Goal: Transaction & Acquisition: Purchase product/service

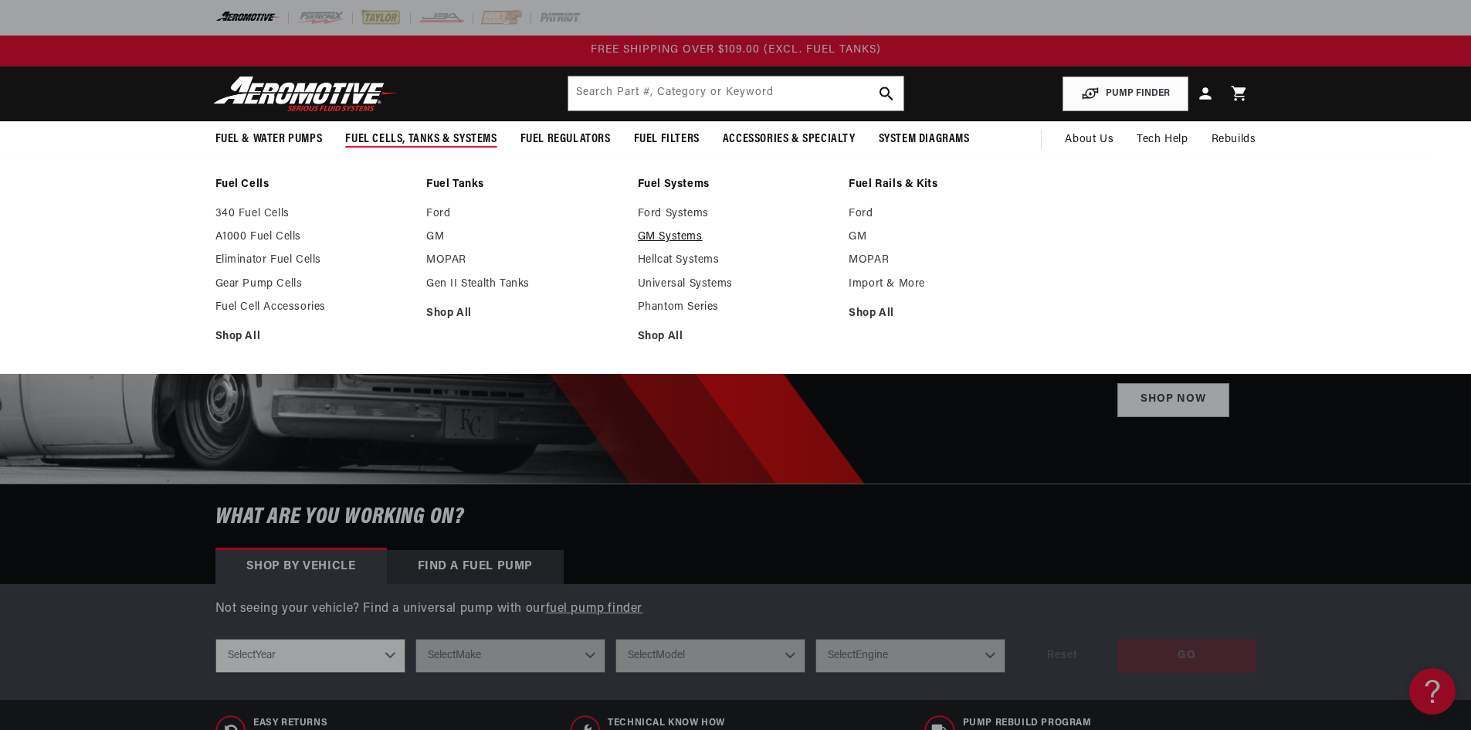
click at [669, 238] on link "GM Systems" at bounding box center [736, 237] width 196 height 14
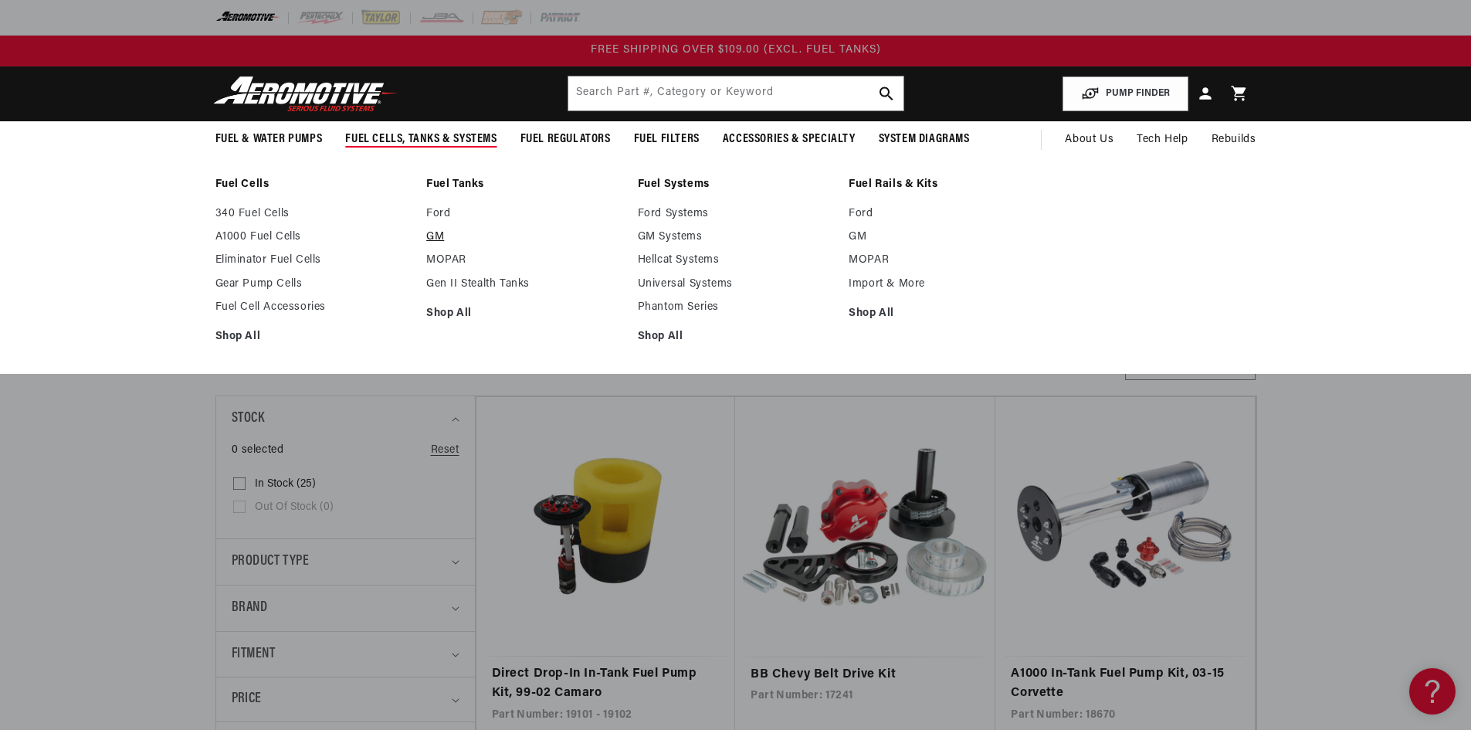
click at [444, 236] on link "GM" at bounding box center [524, 237] width 196 height 14
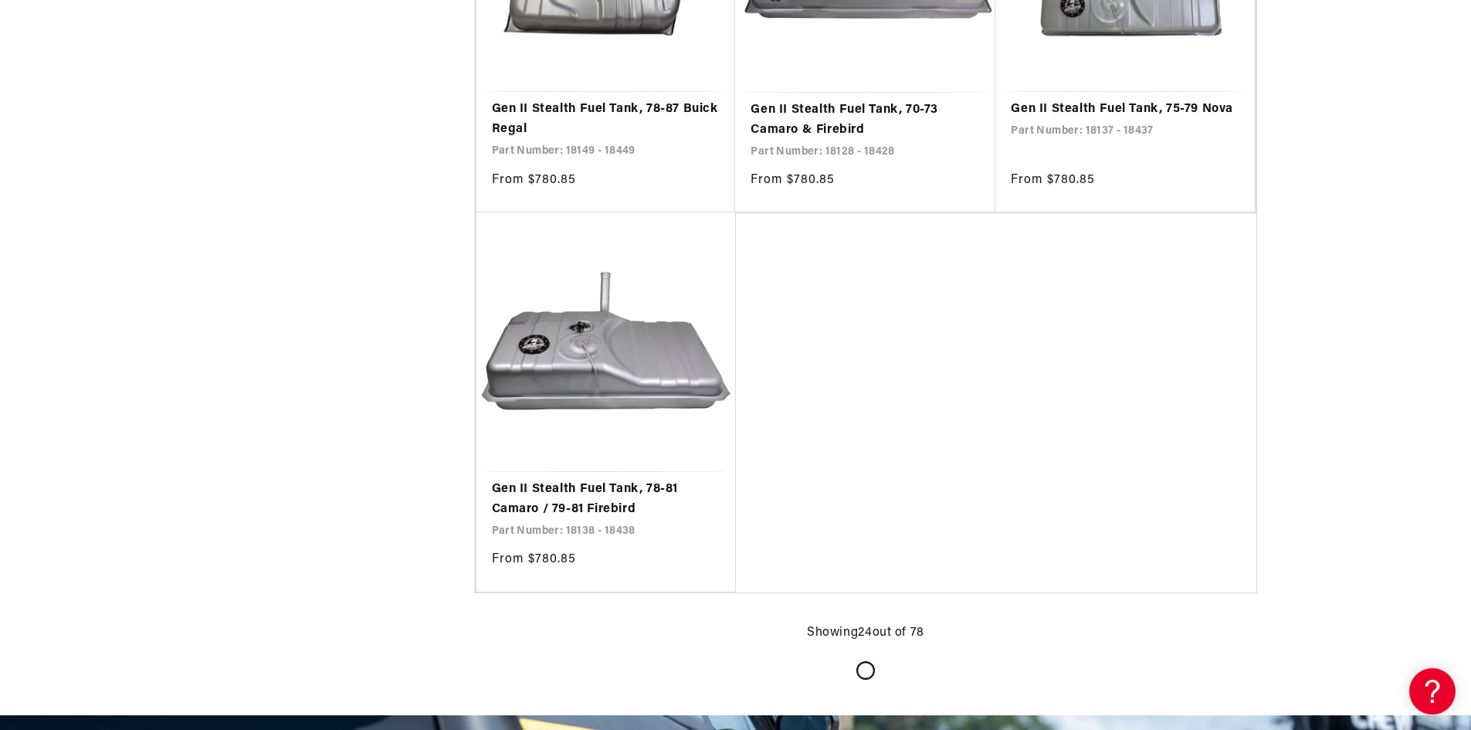
scroll to position [3243, 0]
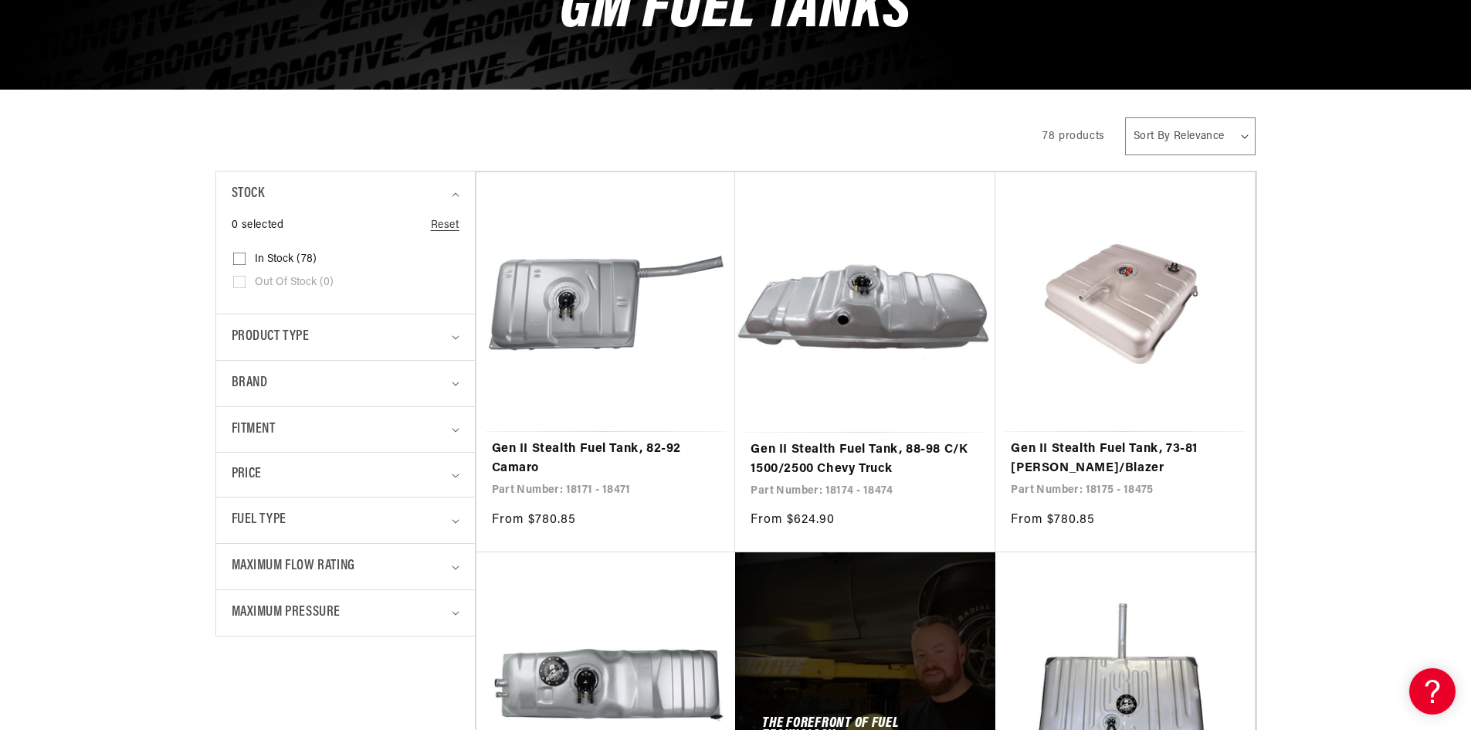
scroll to position [232, 0]
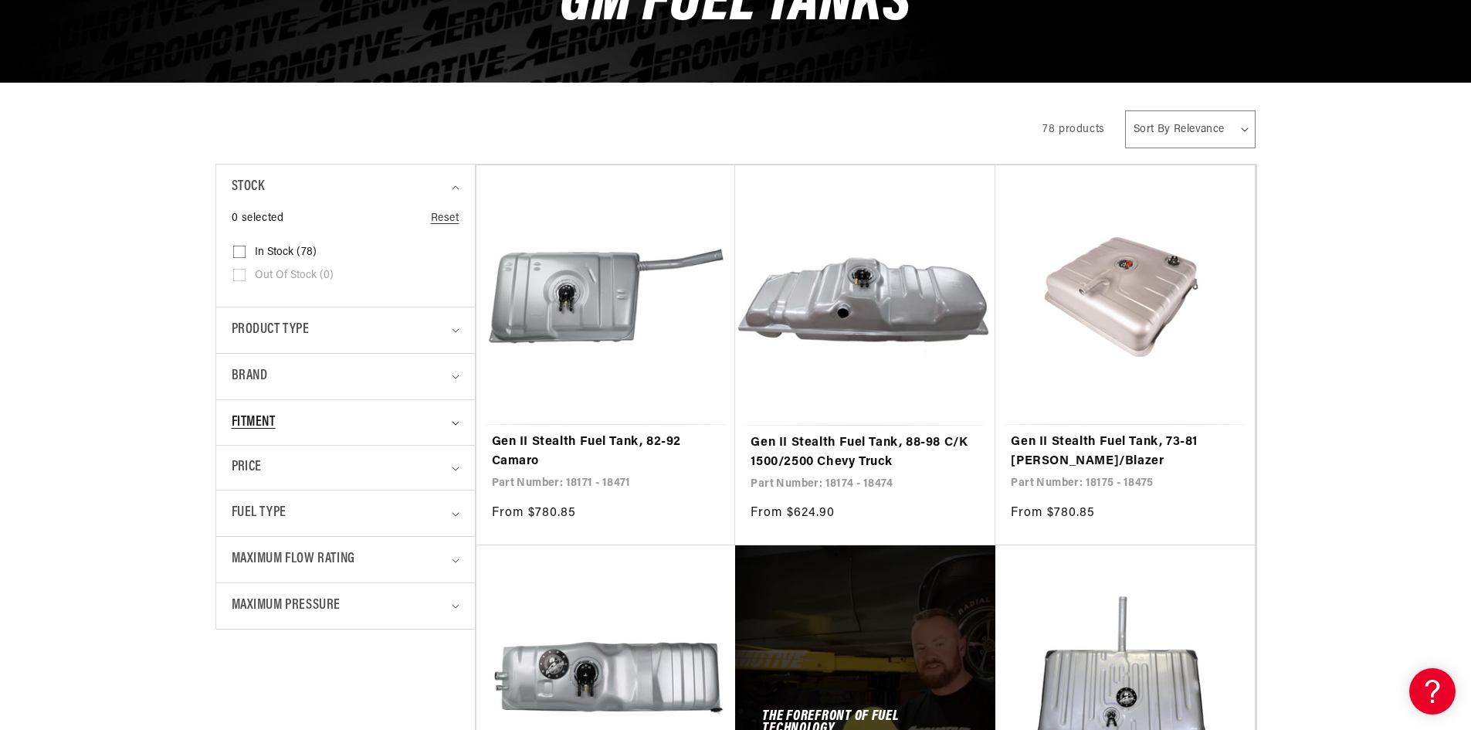
click at [276, 417] on span "Fitment" at bounding box center [254, 423] width 44 height 22
click at [310, 418] on div "Fitment" at bounding box center [339, 423] width 215 height 22
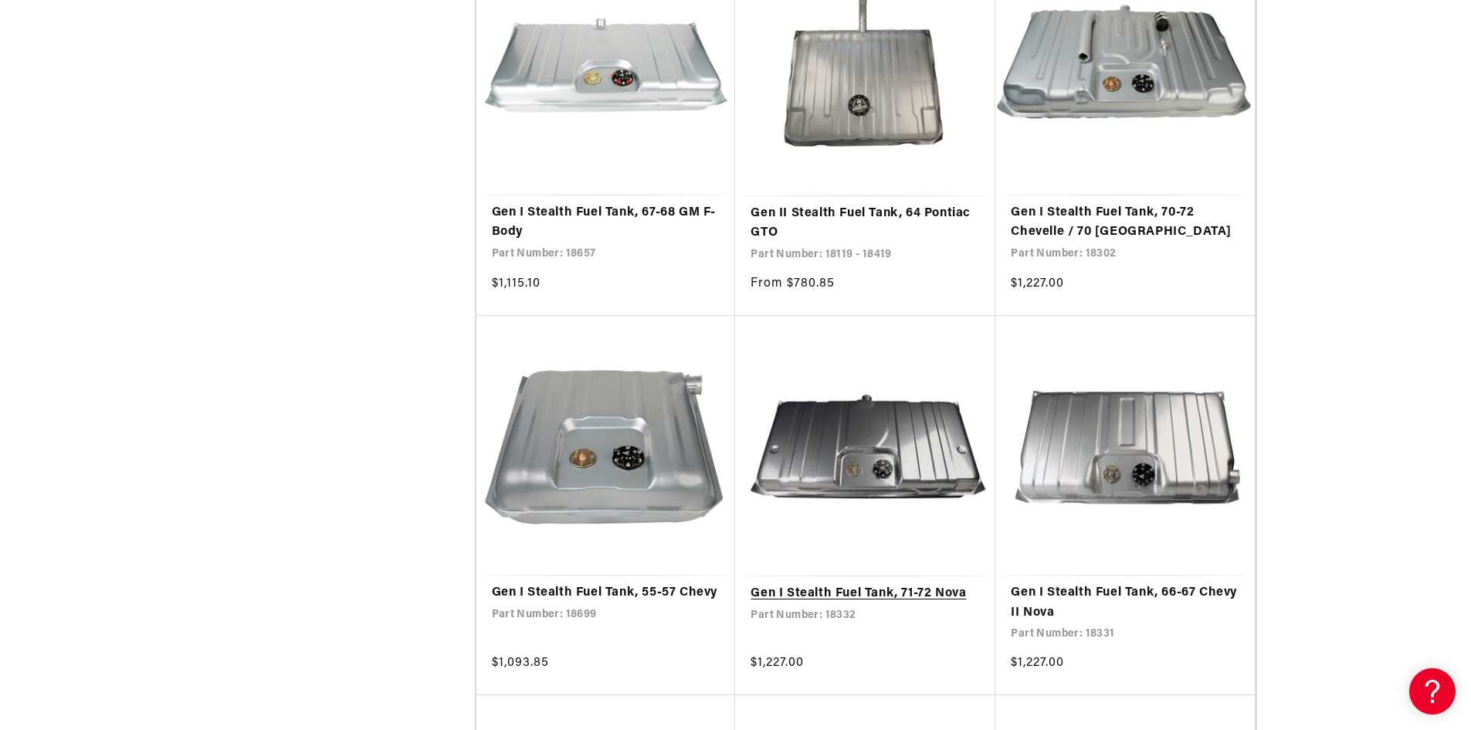
scroll to position [5845, 0]
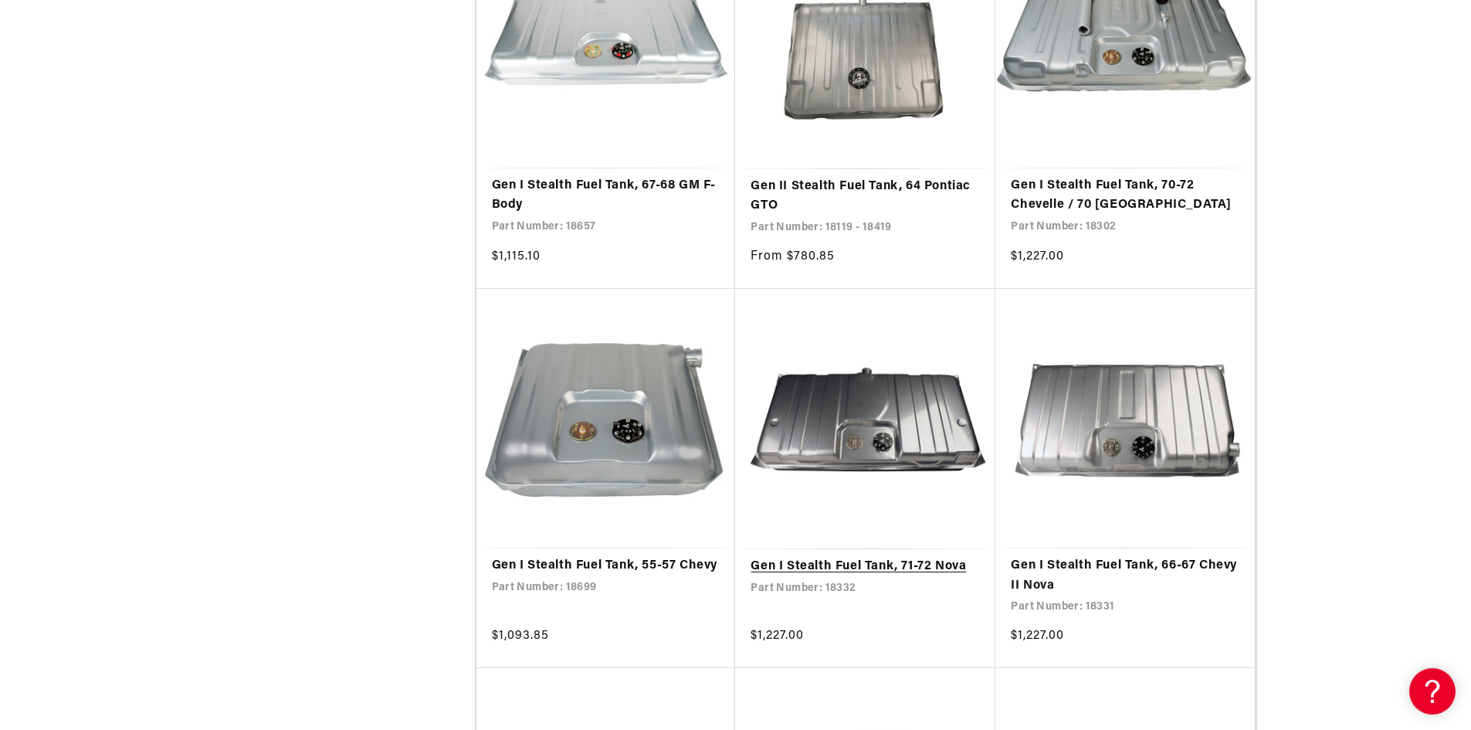
click at [931, 557] on link "Gen I Stealth Fuel Tank, 71-72 Nova" at bounding box center [865, 567] width 229 height 20
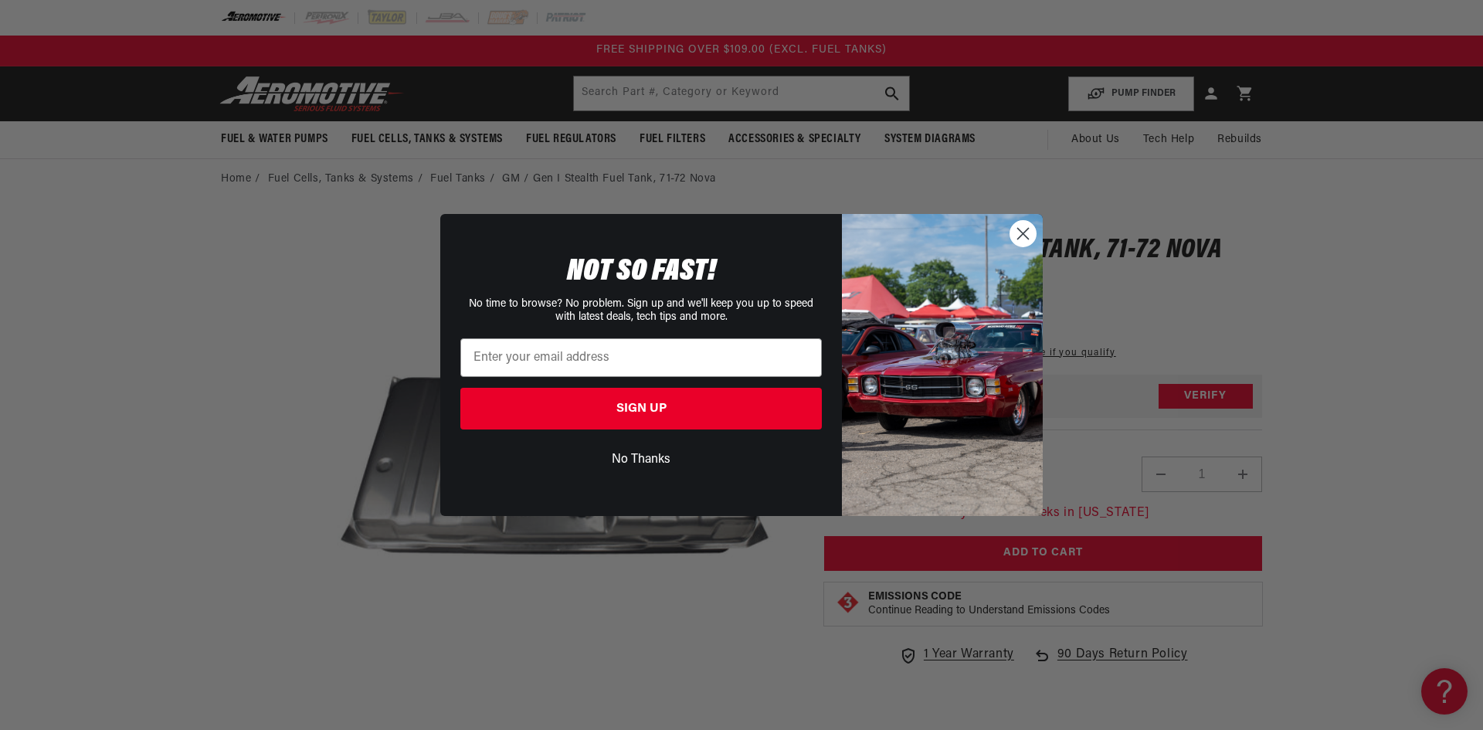
click at [1015, 231] on circle "Close dialog" at bounding box center [1022, 233] width 25 height 25
